Goal: Task Accomplishment & Management: Complete application form

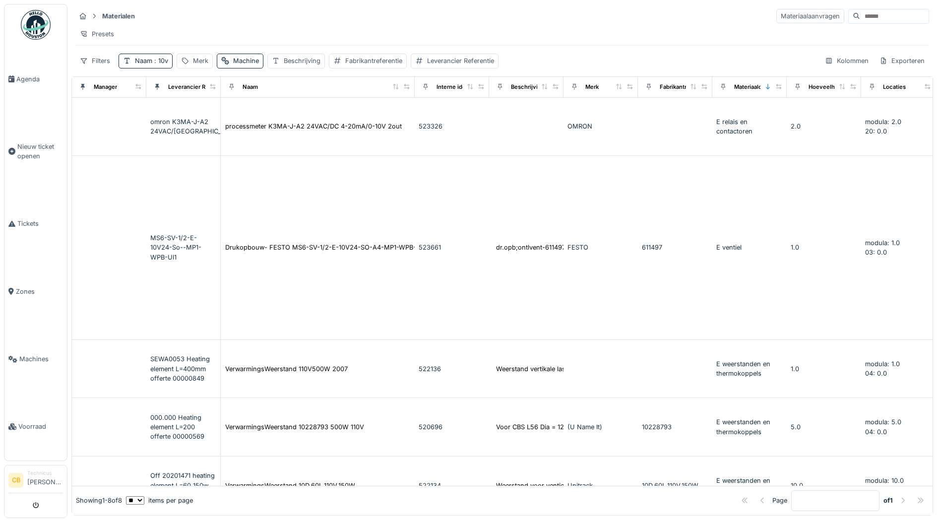
scroll to position [0, 249]
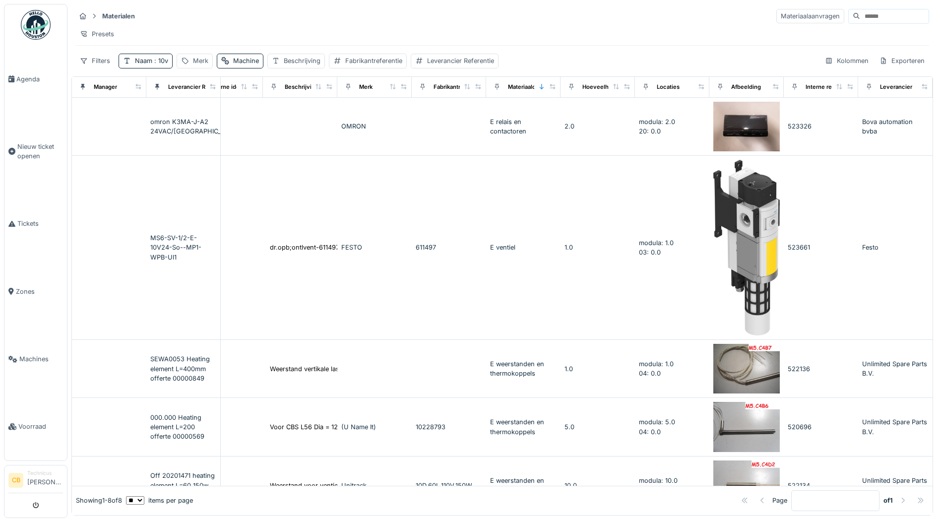
click at [30, 21] on img at bounding box center [36, 25] width 30 height 30
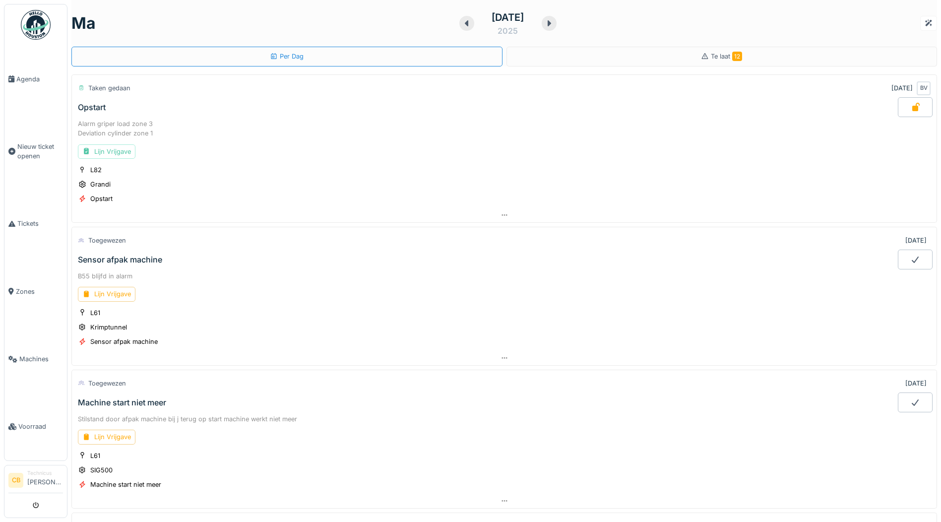
click at [88, 103] on div "Opstart" at bounding box center [92, 107] width 28 height 9
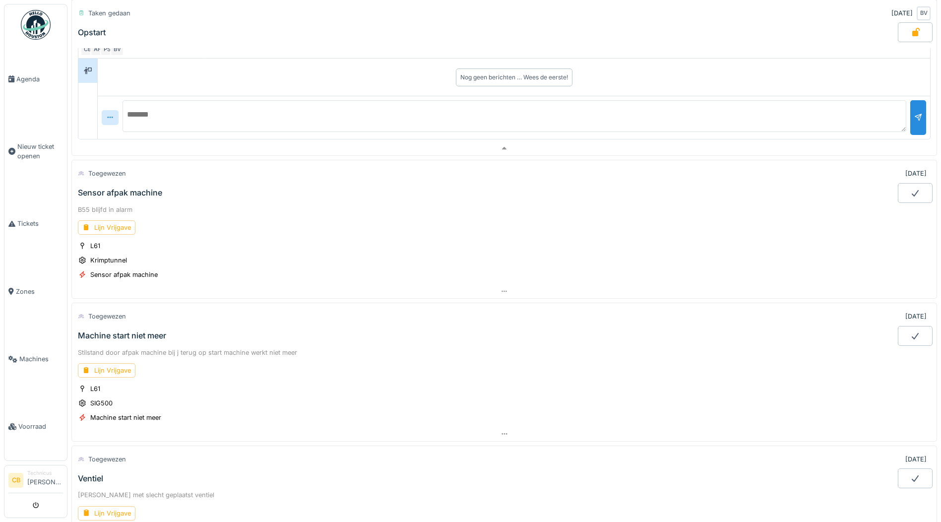
scroll to position [382, 0]
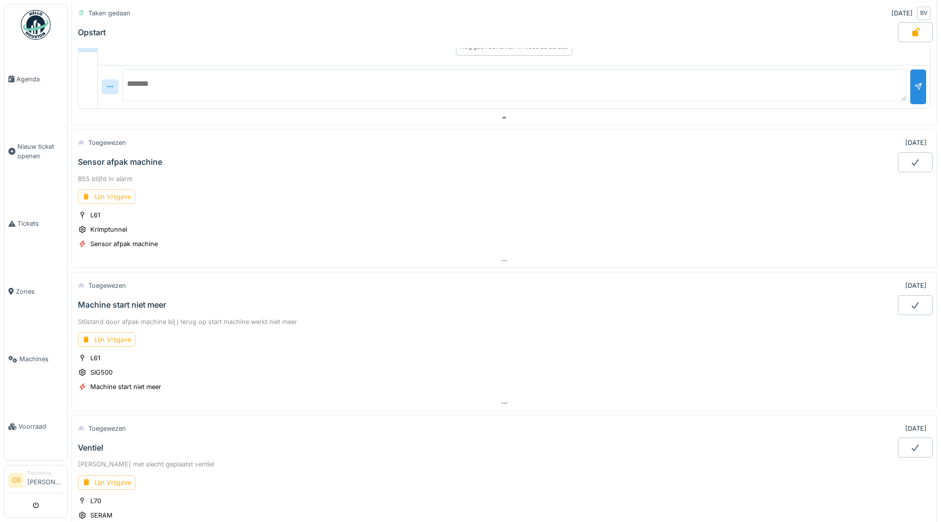
click at [105, 198] on div "Lijn Vrijgave" at bounding box center [107, 196] width 58 height 14
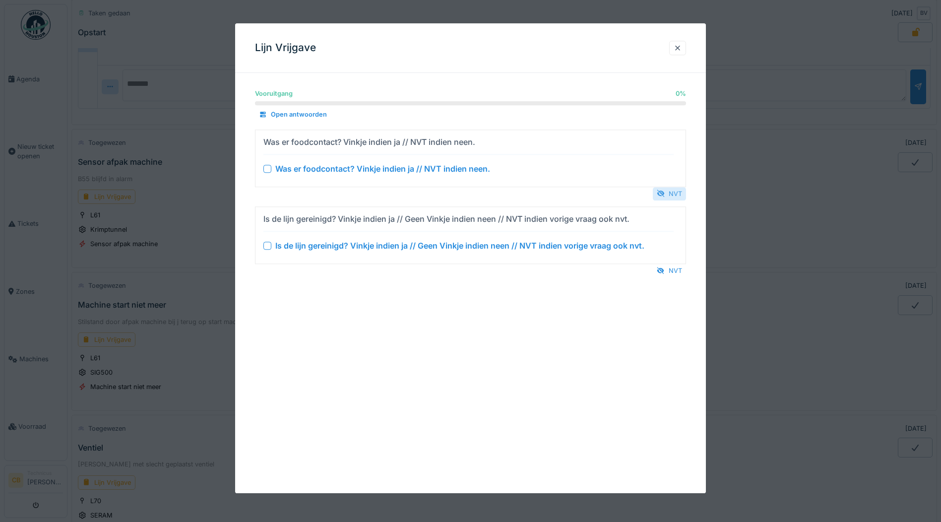
click at [679, 195] on div "NVT" at bounding box center [669, 193] width 33 height 13
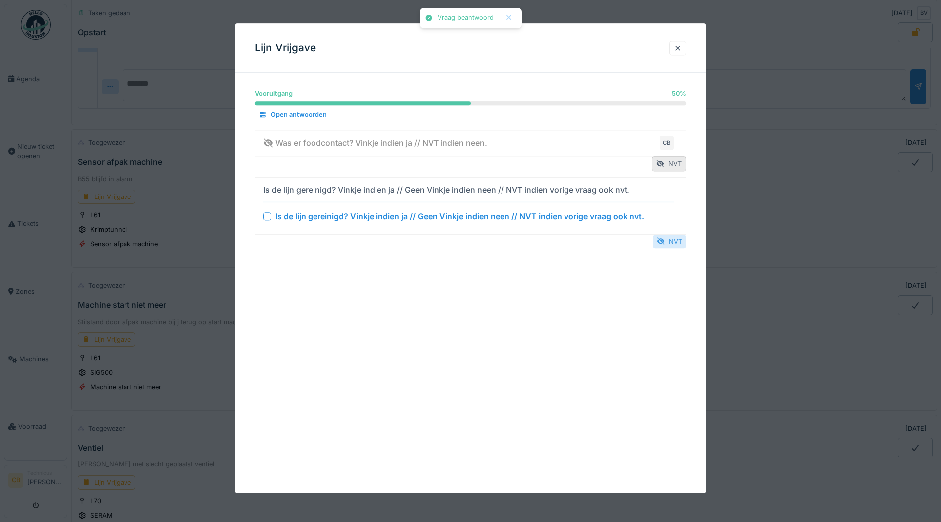
click at [676, 238] on div "NVT" at bounding box center [669, 241] width 33 height 13
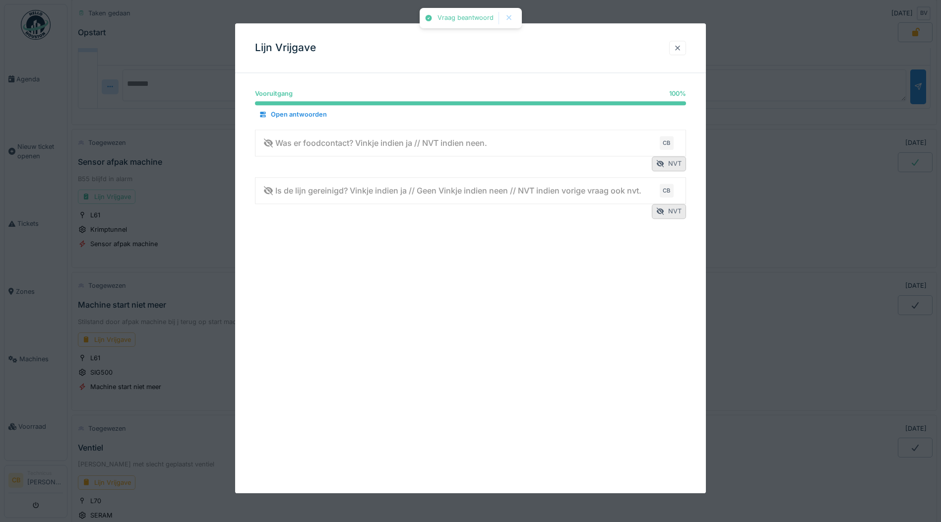
click at [682, 48] on div at bounding box center [678, 47] width 8 height 9
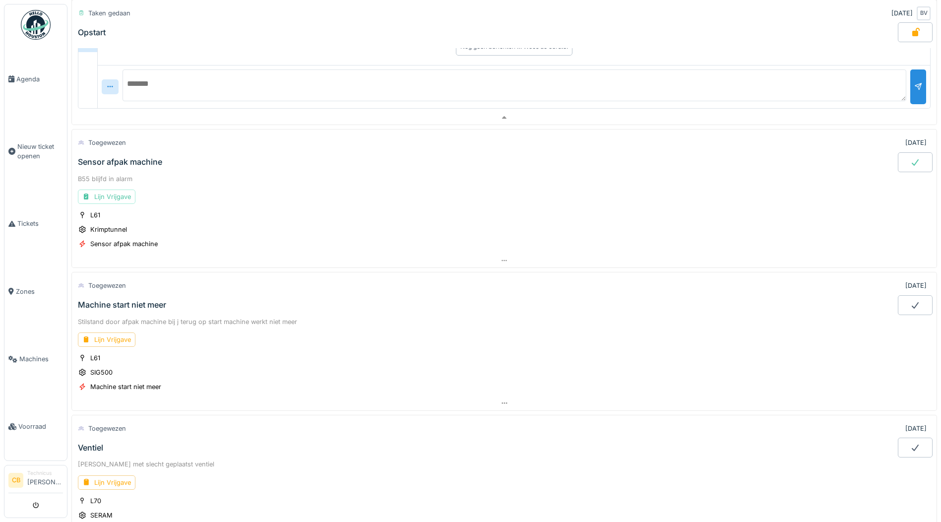
click at [912, 163] on icon at bounding box center [915, 162] width 7 height 6
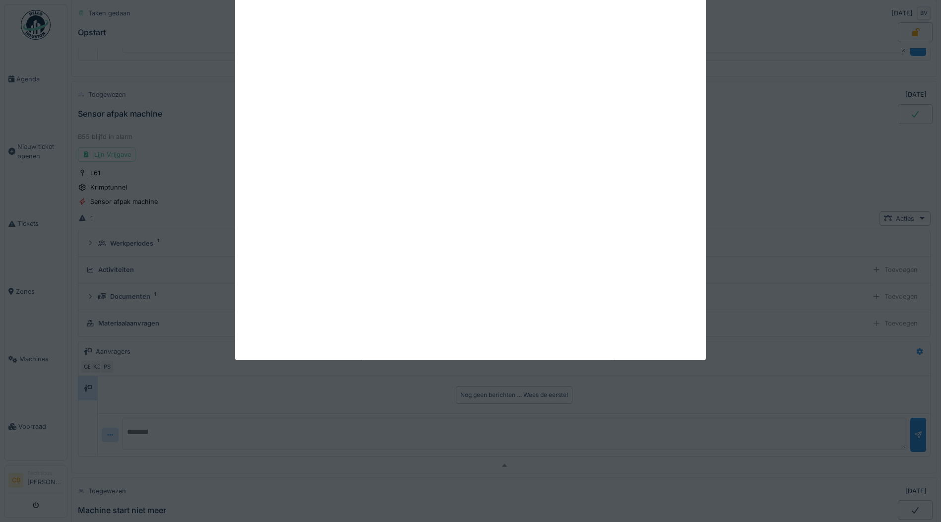
scroll to position [471, 0]
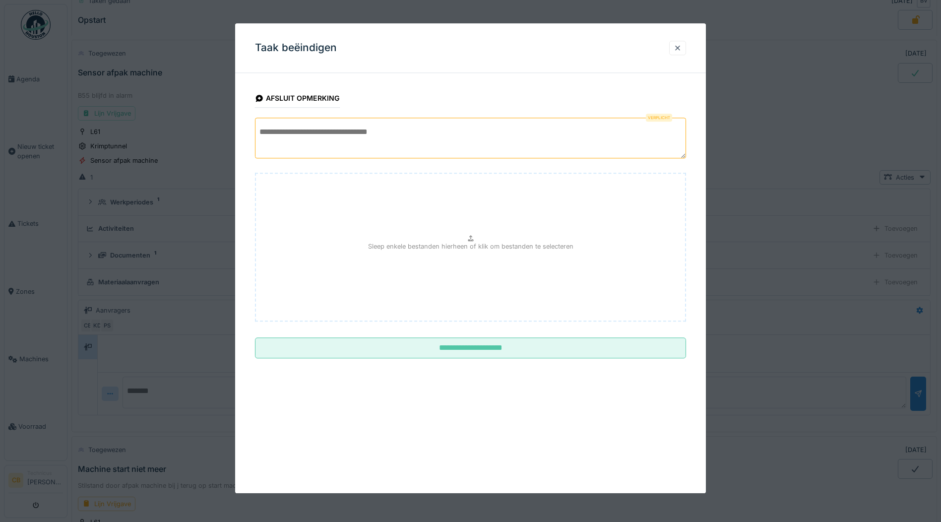
click at [285, 134] on textarea at bounding box center [470, 138] width 431 height 41
click at [255, 132] on textarea "**********" at bounding box center [470, 138] width 431 height 41
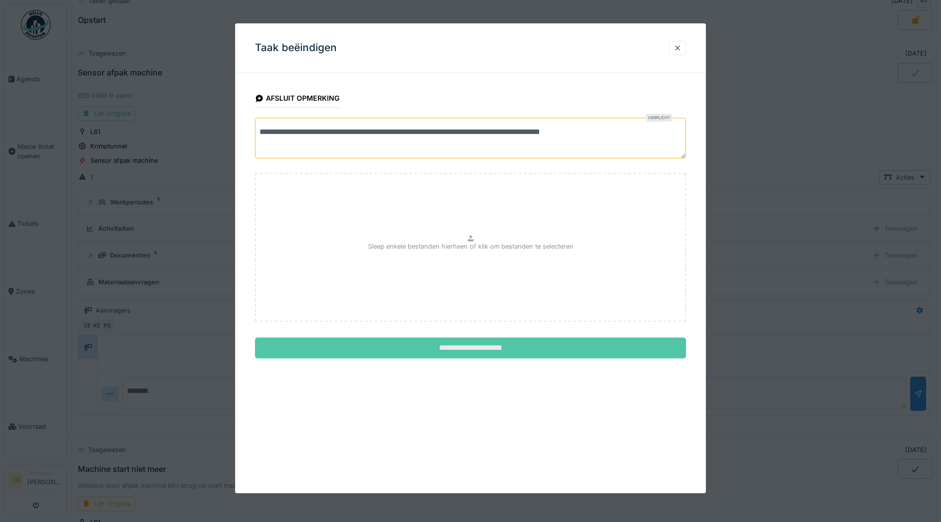
type textarea "**********"
click at [471, 348] on input "**********" at bounding box center [470, 348] width 431 height 21
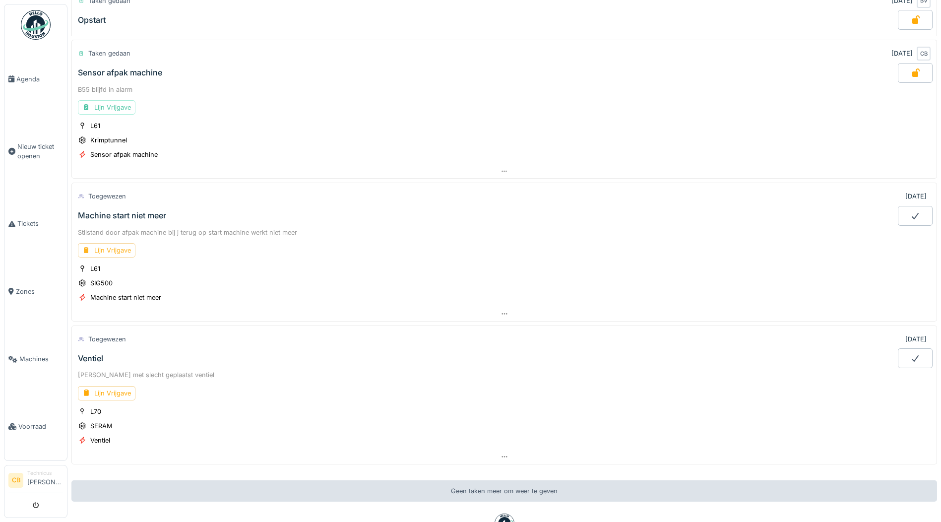
click at [109, 246] on div "Lijn Vrijgave" at bounding box center [107, 250] width 58 height 14
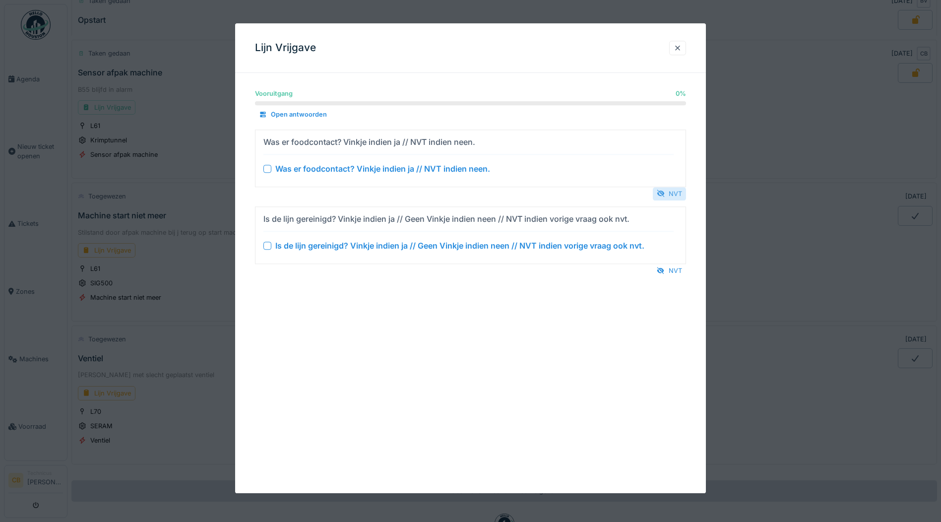
click at [674, 190] on div "NVT" at bounding box center [669, 193] width 33 height 13
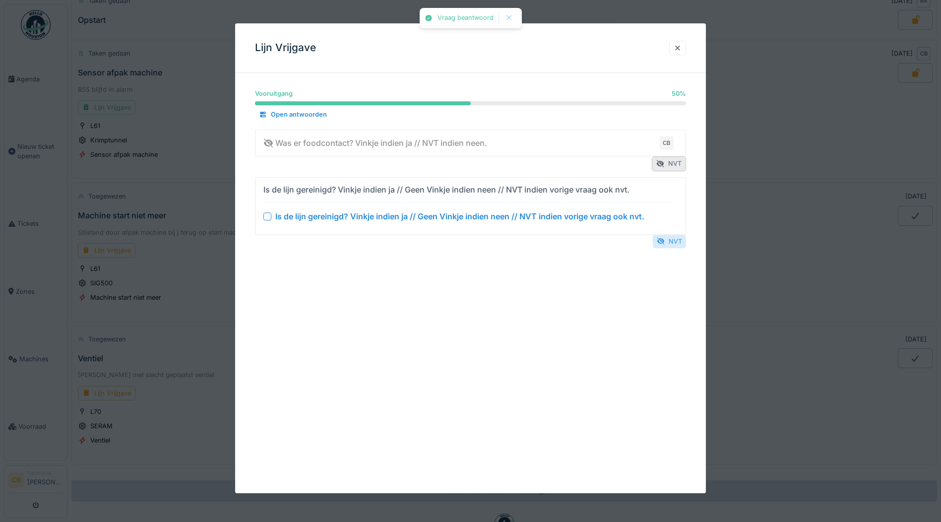
click at [671, 239] on div "NVT" at bounding box center [669, 241] width 33 height 13
click at [678, 239] on div "NVT" at bounding box center [669, 241] width 33 height 13
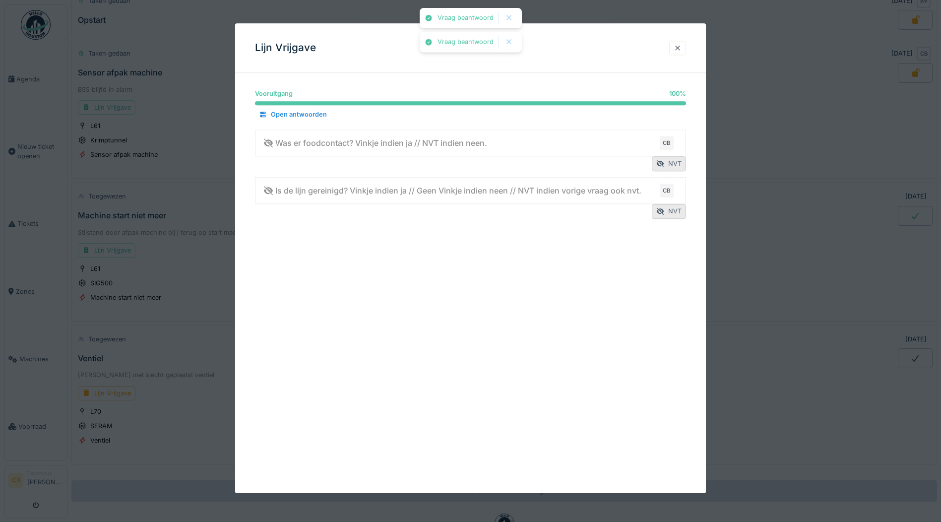
click at [682, 45] on div at bounding box center [678, 47] width 8 height 9
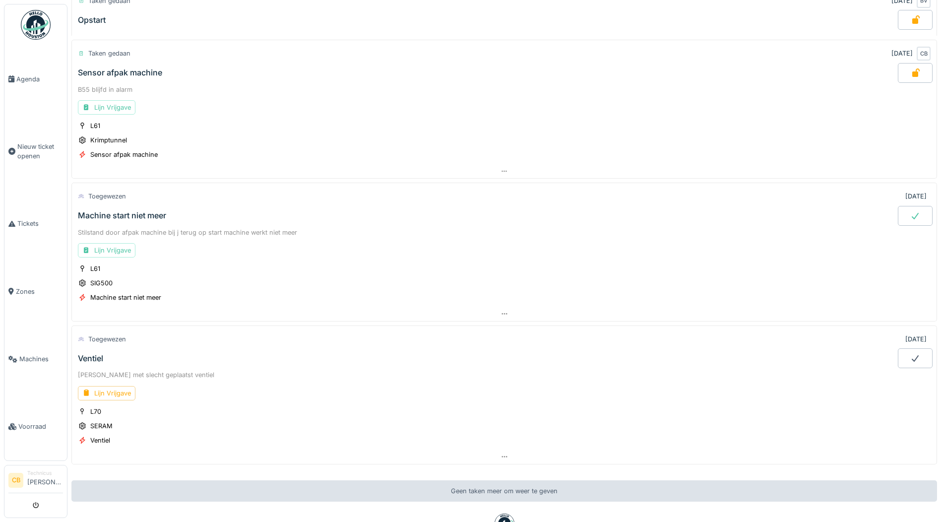
click at [910, 216] on icon at bounding box center [915, 216] width 10 height 8
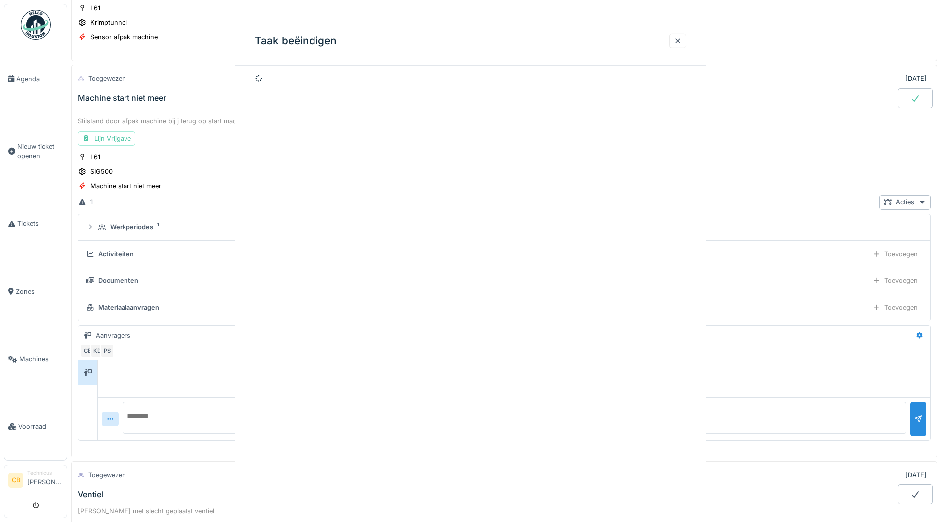
scroll to position [614, 0]
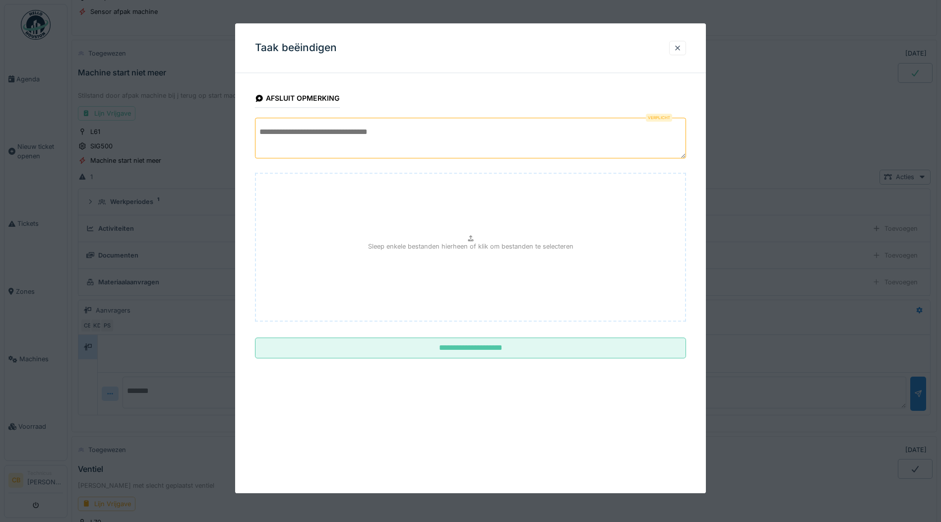
click at [265, 135] on textarea at bounding box center [470, 138] width 431 height 41
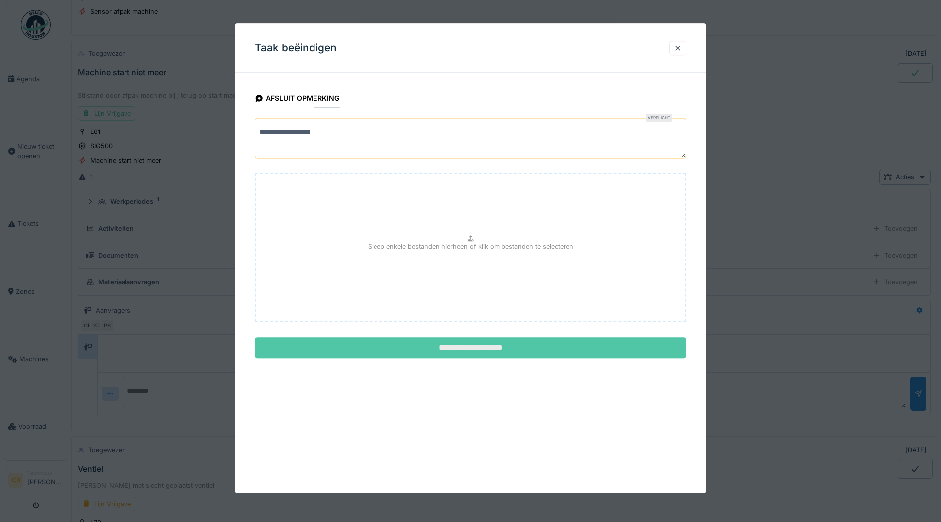
type textarea "**********"
click at [494, 342] on input "**********" at bounding box center [470, 348] width 431 height 21
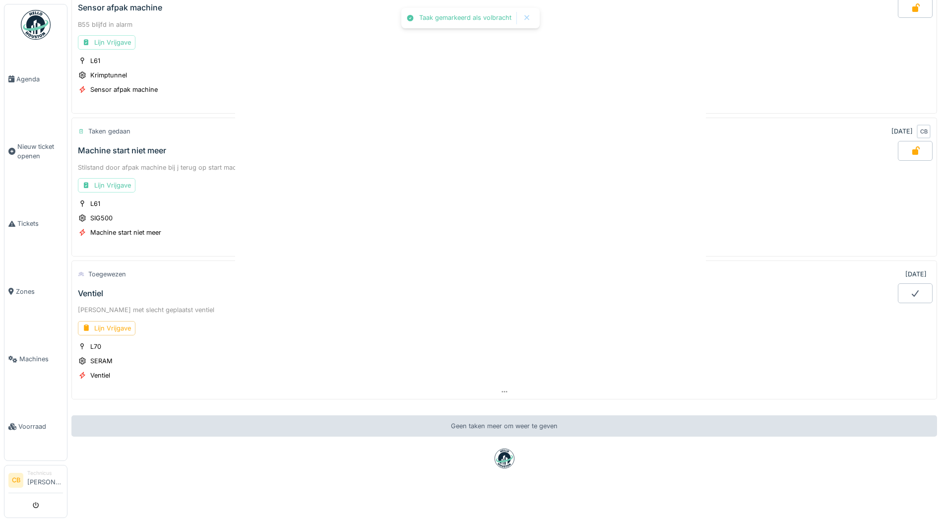
scroll to position [544, 0]
click at [120, 321] on div "Lijn Vrijgave" at bounding box center [107, 328] width 58 height 14
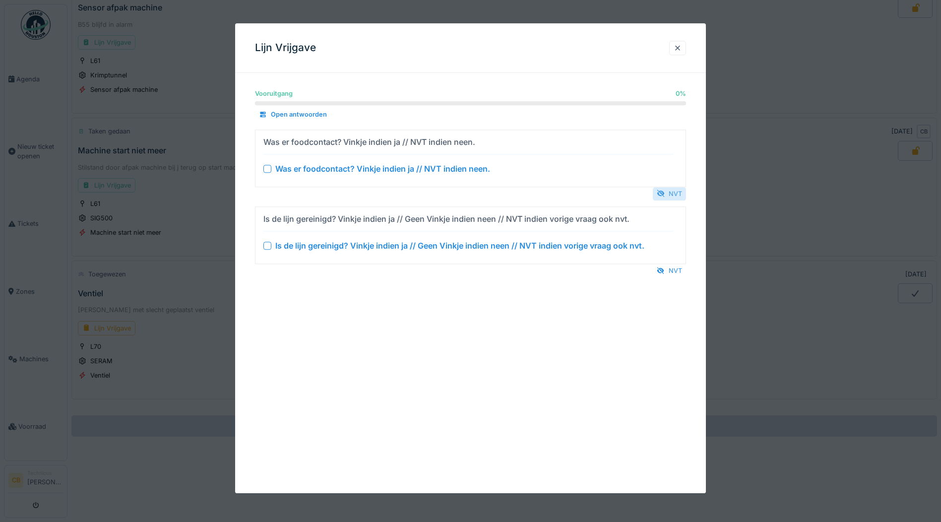
click at [674, 192] on div "NVT" at bounding box center [669, 193] width 33 height 13
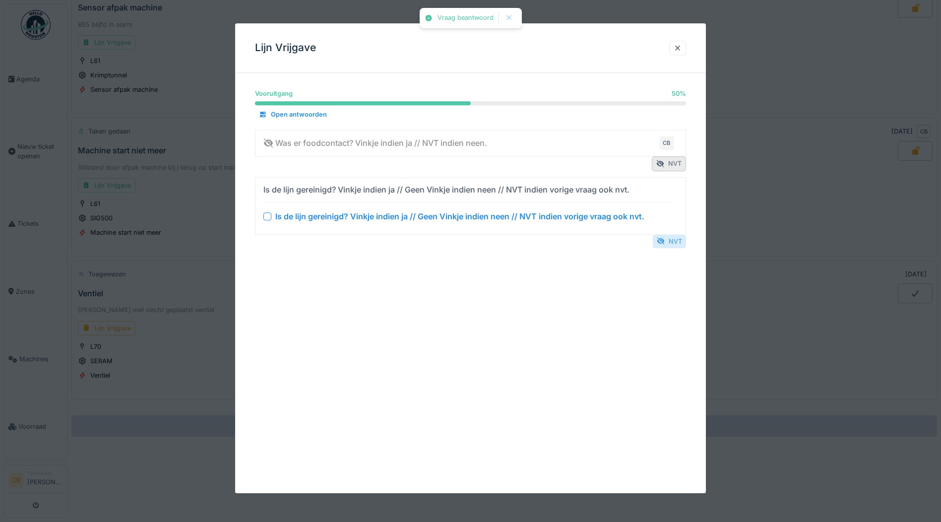
click at [679, 242] on div "NVT" at bounding box center [669, 241] width 33 height 13
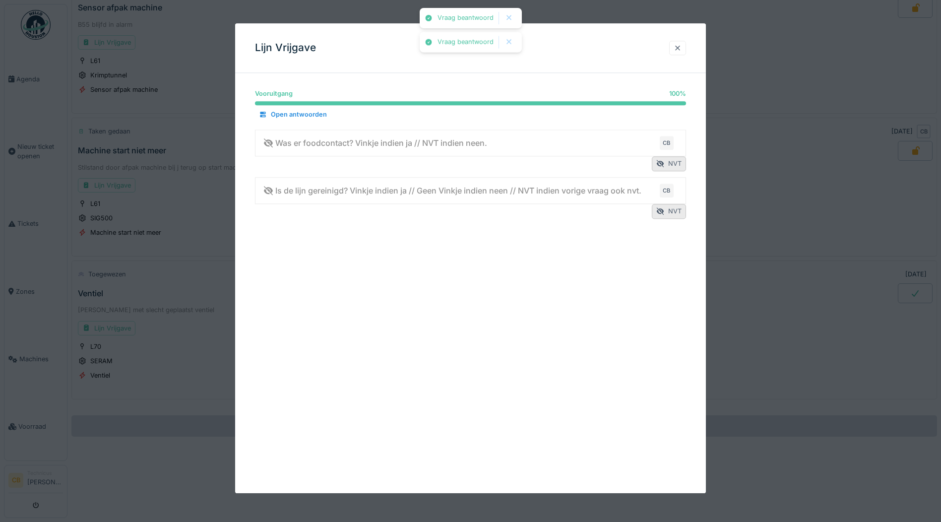
click at [681, 45] on div at bounding box center [678, 47] width 8 height 9
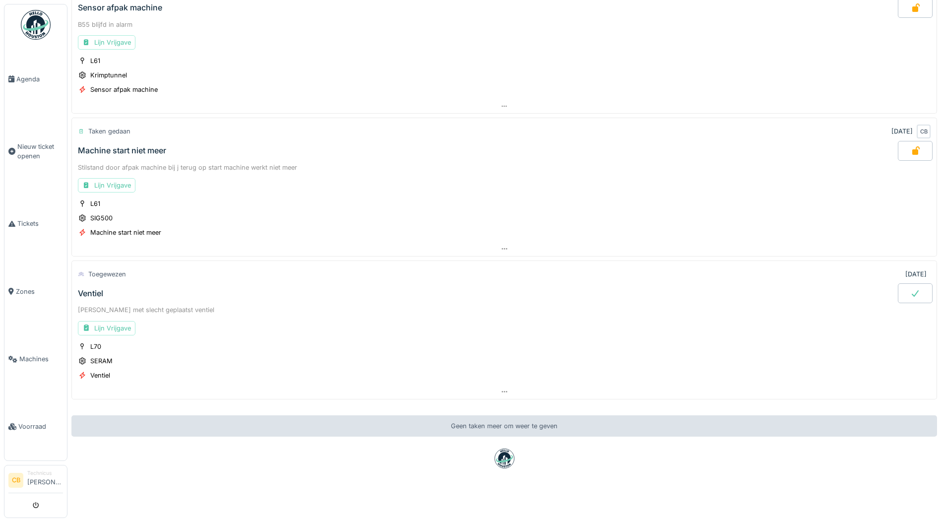
click at [898, 283] on div at bounding box center [915, 293] width 35 height 20
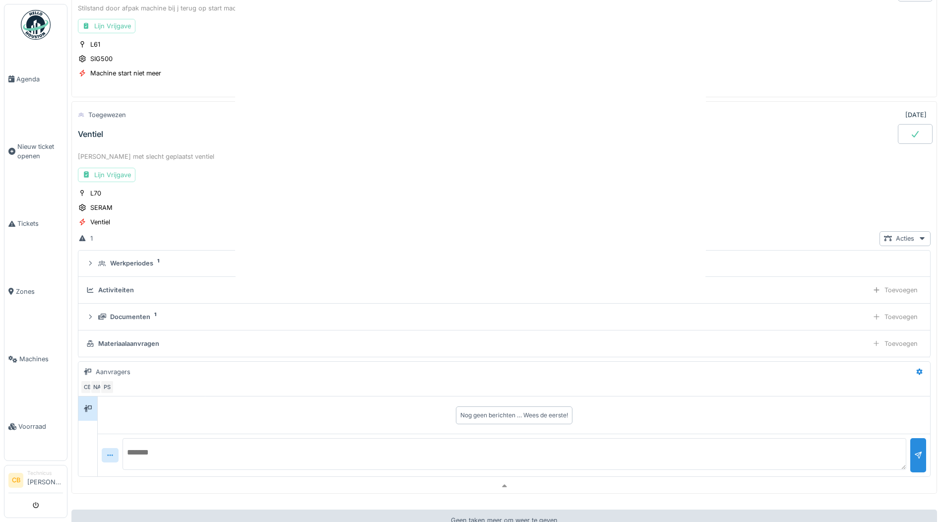
scroll to position [757, 0]
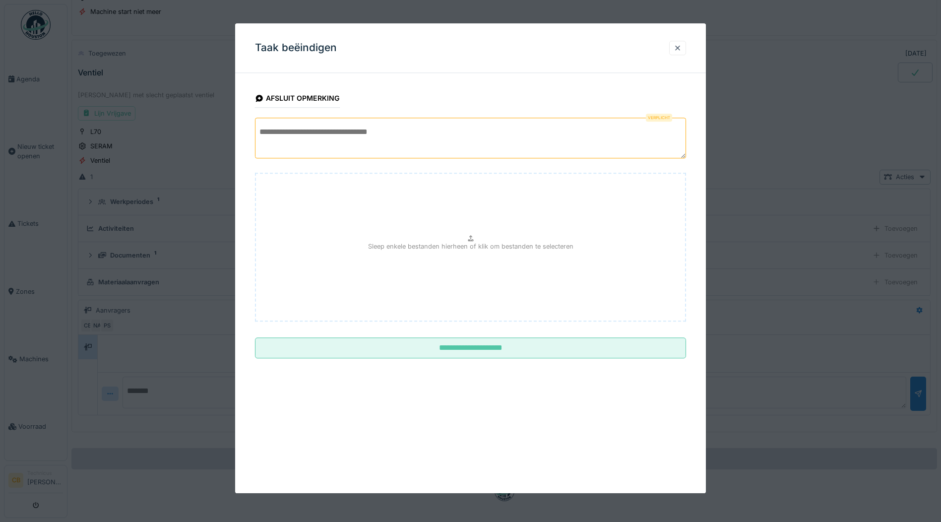
click at [310, 142] on textarea at bounding box center [470, 138] width 431 height 41
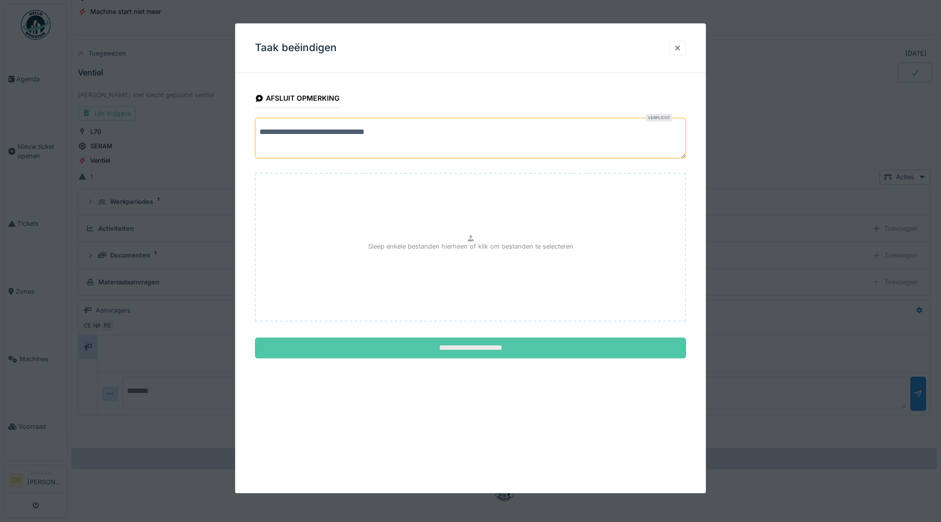
type textarea "**********"
click at [469, 351] on input "**********" at bounding box center [470, 348] width 431 height 21
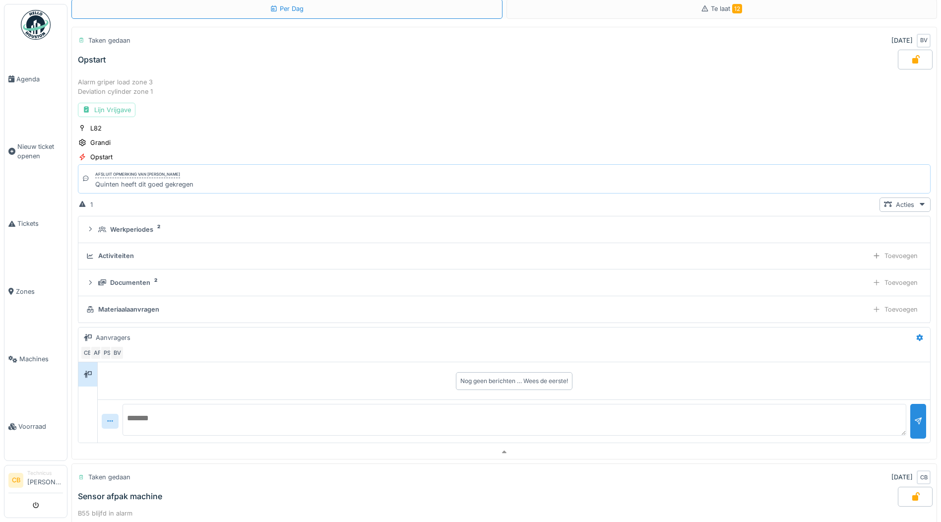
scroll to position [0, 0]
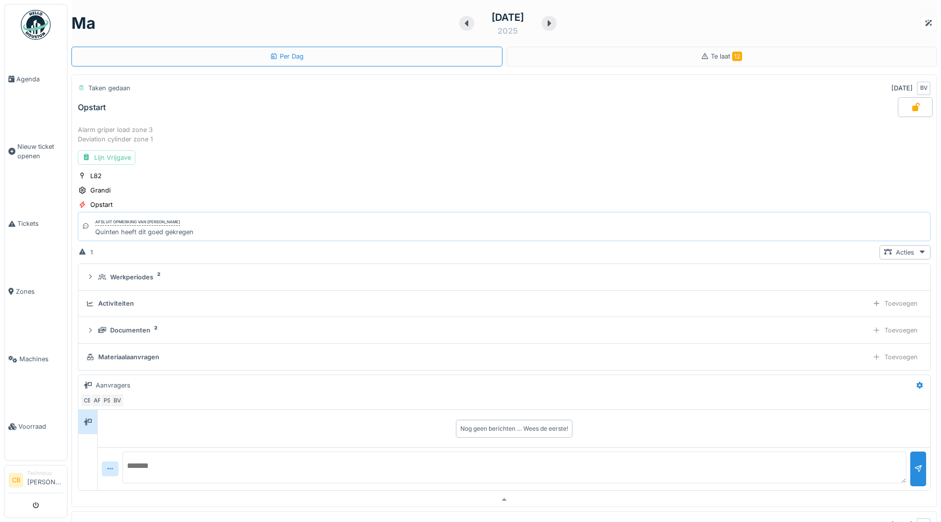
click at [912, 104] on icon at bounding box center [915, 107] width 7 height 8
